Goal: Information Seeking & Learning: Learn about a topic

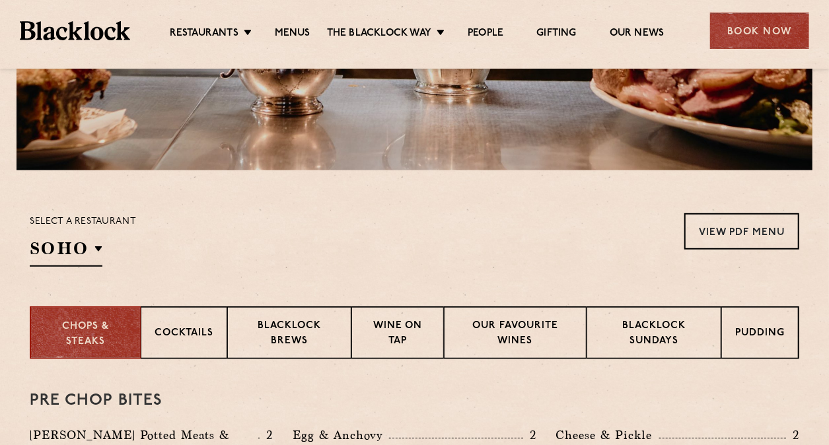
scroll to position [395, 0]
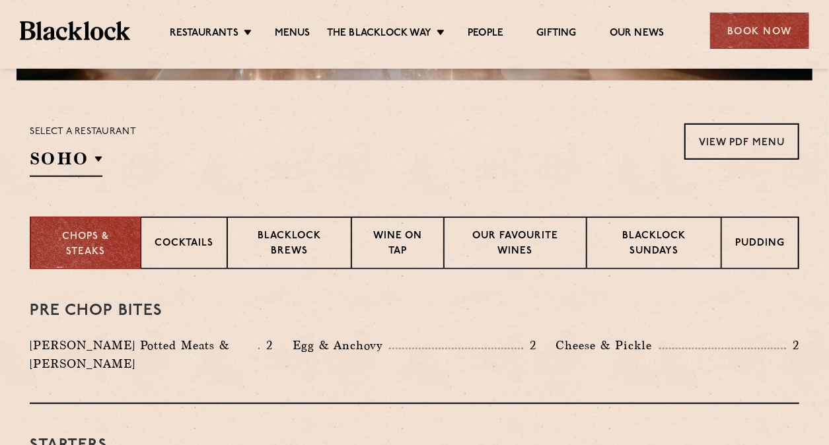
click at [0, 0] on p "City" at bounding box center [0, 0] width 0 height 0
click at [0, 0] on link "Christmas" at bounding box center [0, 0] width 0 height 0
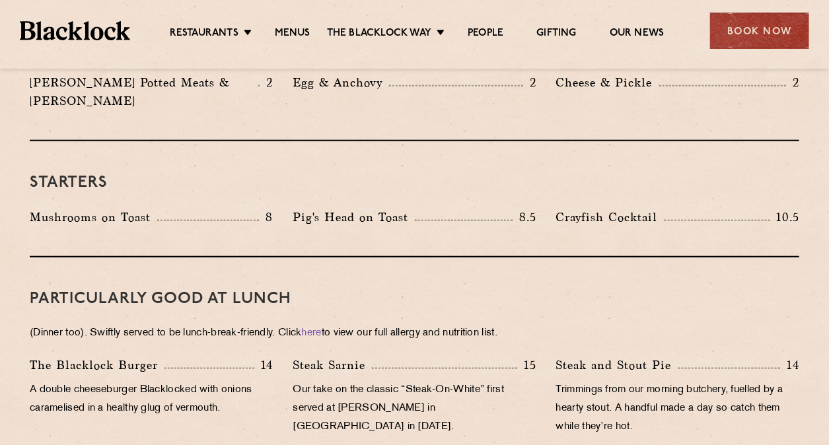
scroll to position [395, 0]
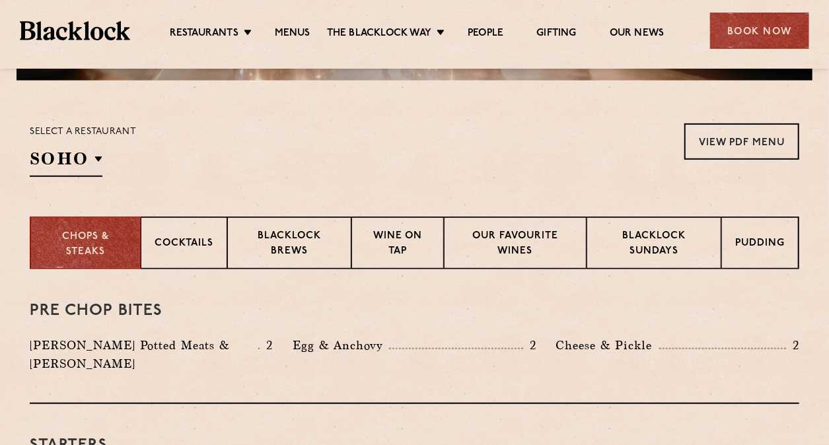
click at [753, 239] on p "Pudding" at bounding box center [760, 244] width 50 height 17
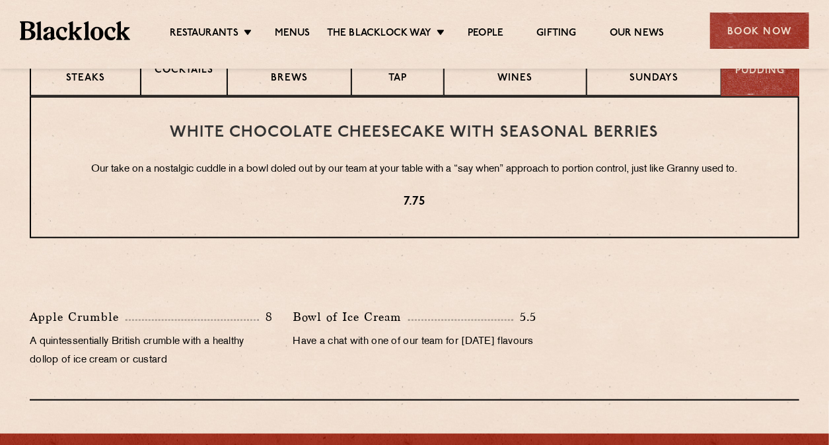
scroll to position [524, 0]
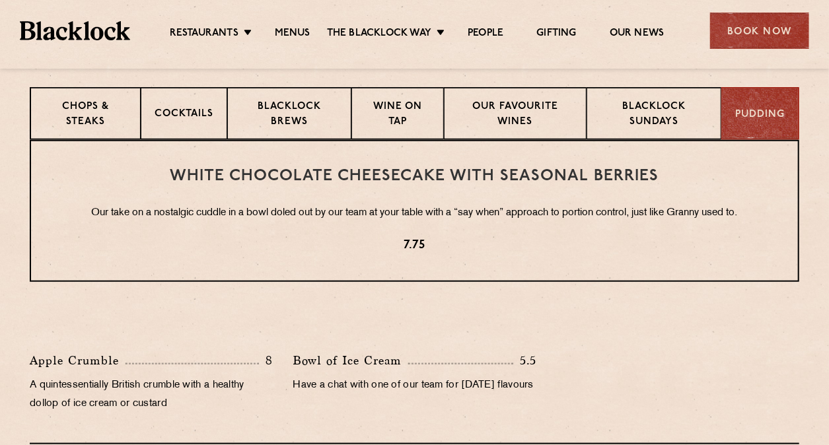
click at [105, 116] on p "Chops & Steaks" at bounding box center [85, 115] width 83 height 31
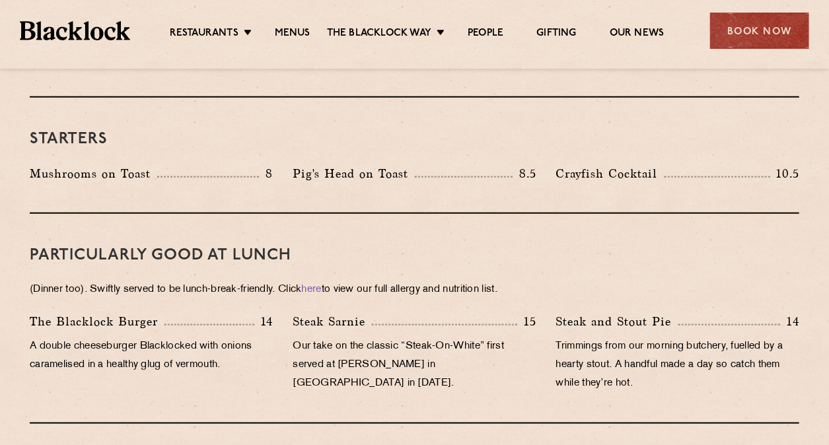
scroll to position [790, 0]
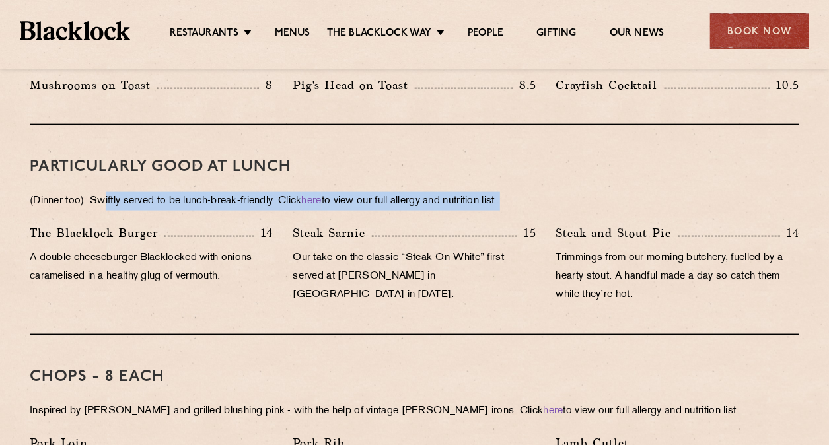
drag, startPoint x: 105, startPoint y: 180, endPoint x: 524, endPoint y: 195, distance: 419.5
click at [524, 193] on div "PARTICULARLY GOOD AT LUNCH (Dinner too). Swiftly served to be lunch-break-frien…" at bounding box center [414, 230] width 769 height 210
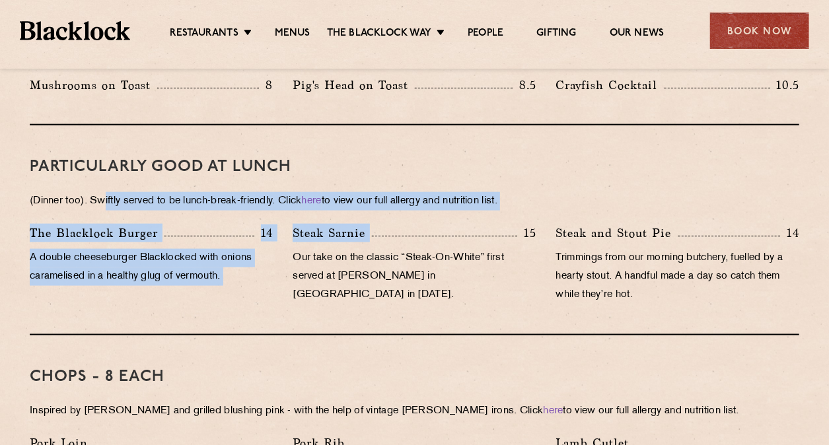
click at [98, 249] on p "A double cheeseburger Blacklocked with onions caramelised in a healthy glug of …" at bounding box center [151, 267] width 243 height 37
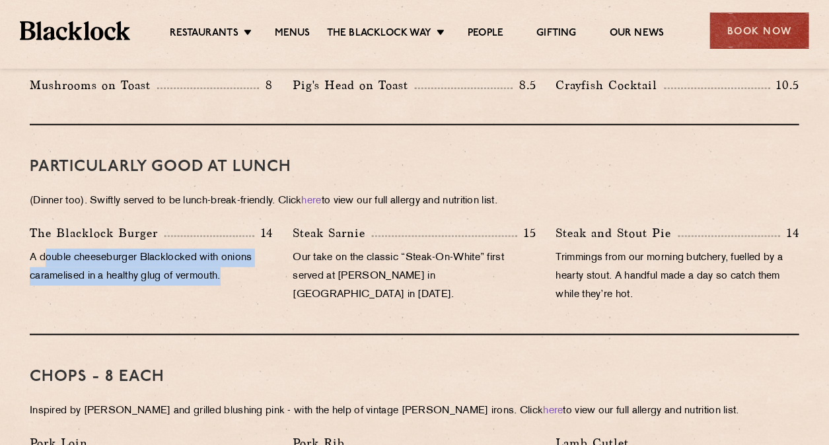
drag, startPoint x: 48, startPoint y: 236, endPoint x: 241, endPoint y: 261, distance: 195.2
click at [244, 257] on p "A double cheeseburger Blacklocked with onions caramelised in a healthy glug of …" at bounding box center [151, 267] width 243 height 37
drag, startPoint x: 244, startPoint y: 257, endPoint x: 257, endPoint y: 266, distance: 16.3
click at [257, 266] on p "A double cheeseburger Blacklocked with onions caramelised in a healthy glug of …" at bounding box center [151, 267] width 243 height 37
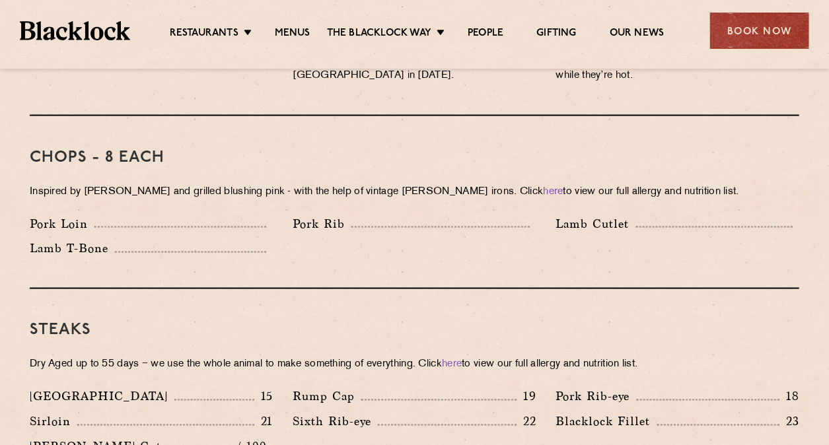
scroll to position [986, 0]
